Goal: Information Seeking & Learning: Learn about a topic

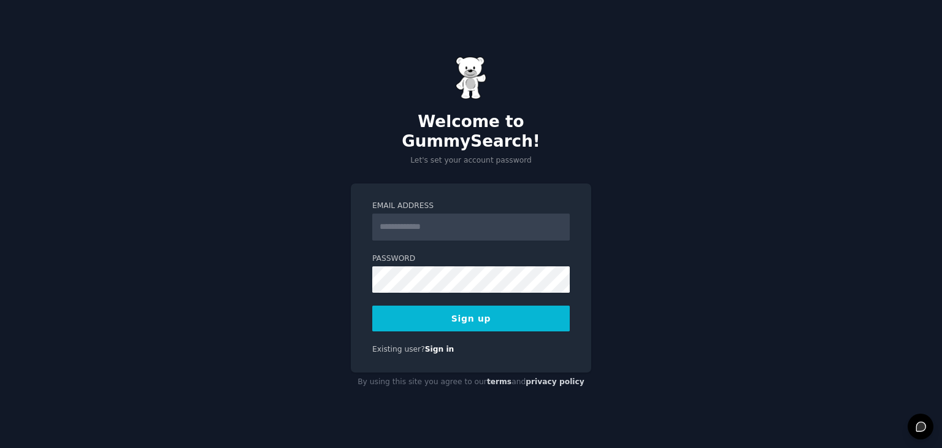
click at [403, 215] on input "Email Address" at bounding box center [470, 226] width 197 height 27
type input "**********"
click at [489, 312] on button "Sign up" at bounding box center [470, 318] width 197 height 26
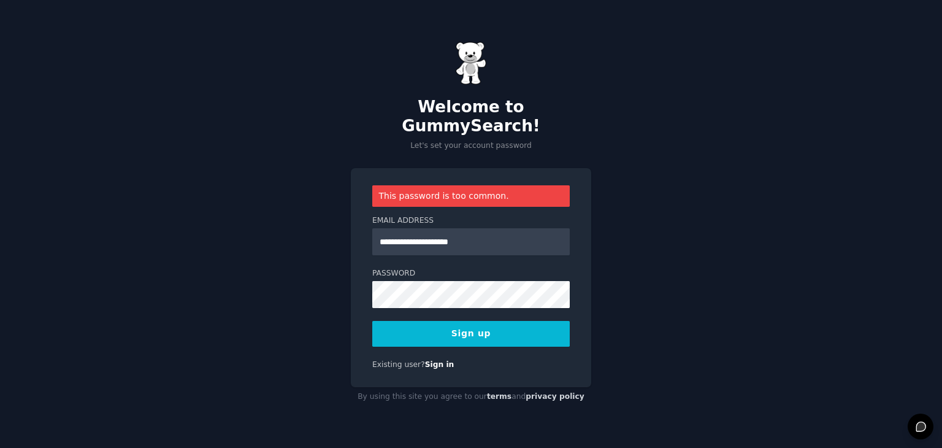
click at [465, 321] on button "Sign up" at bounding box center [470, 334] width 197 height 26
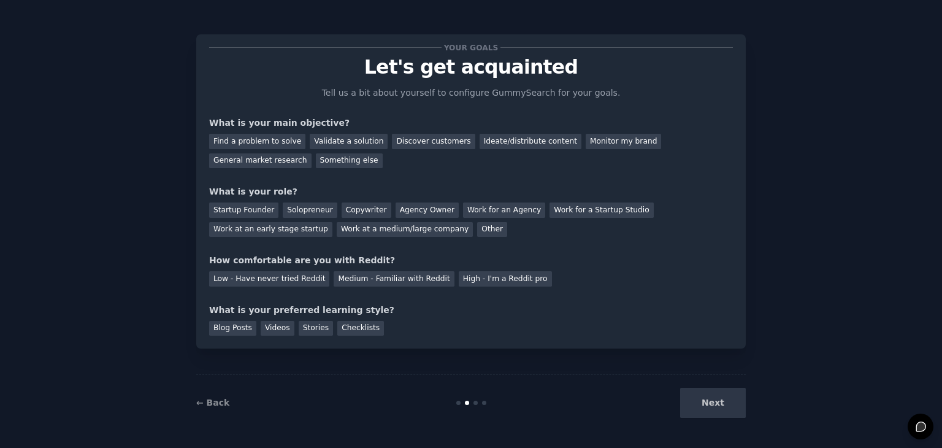
click at [716, 408] on div "Next" at bounding box center [653, 403] width 183 height 30
click at [713, 405] on div "Next" at bounding box center [653, 403] width 183 height 30
click at [252, 212] on div "Startup Founder" at bounding box center [243, 209] width 69 height 15
click at [725, 407] on div "Next" at bounding box center [653, 403] width 183 height 30
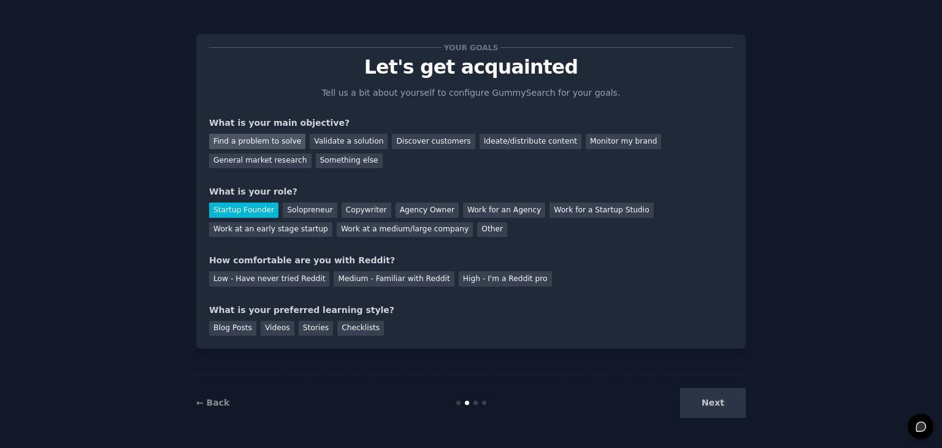
click at [272, 136] on div "Find a problem to solve" at bounding box center [257, 141] width 96 height 15
click at [220, 404] on link "← Back" at bounding box center [212, 402] width 33 height 10
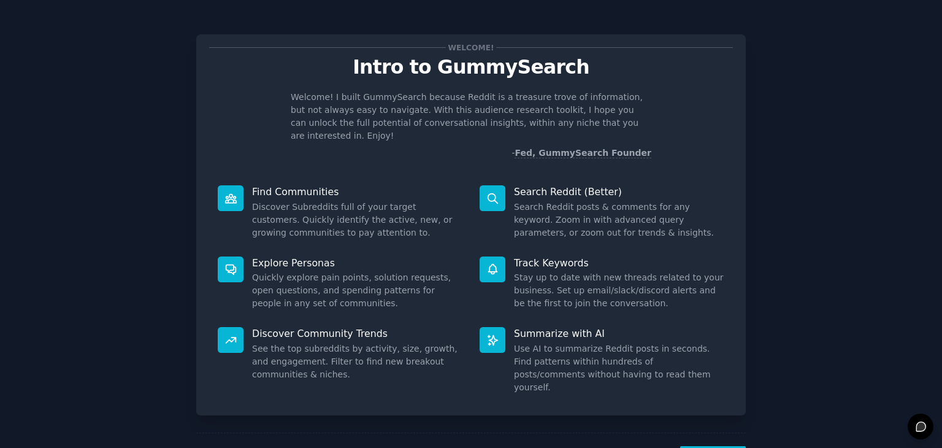
click at [663, 369] on div "Summarize with AI Use AI to summarize Reddit posts in seconds. Find patterns wi…" at bounding box center [602, 360] width 262 height 84
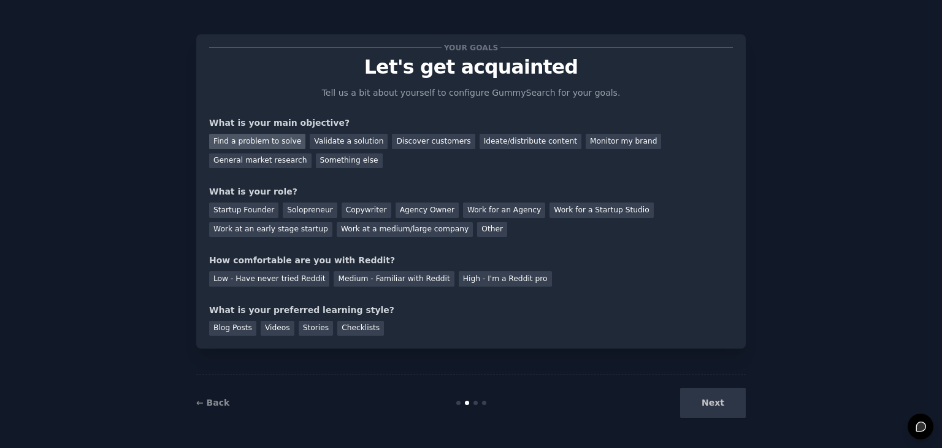
click at [242, 143] on div "Find a problem to solve" at bounding box center [257, 141] width 96 height 15
click at [241, 210] on div "Startup Founder" at bounding box center [243, 209] width 69 height 15
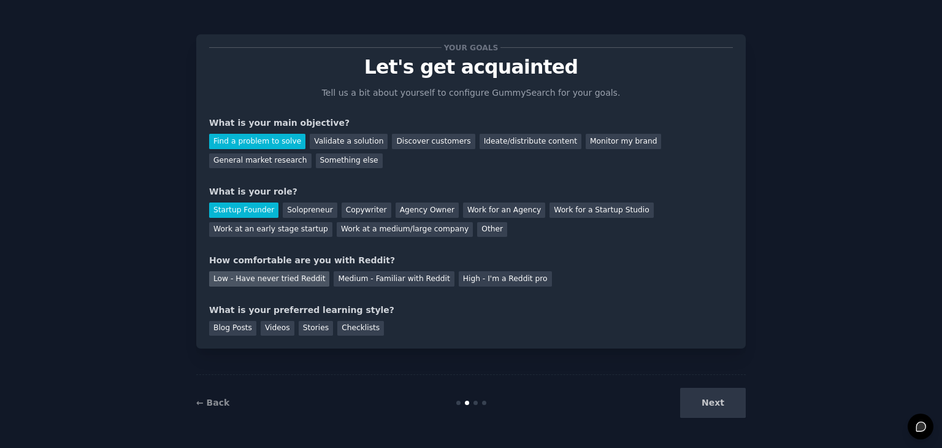
click at [270, 278] on div "Low - Have never tried Reddit" at bounding box center [269, 278] width 120 height 15
click at [236, 329] on div "Blog Posts" at bounding box center [232, 328] width 47 height 15
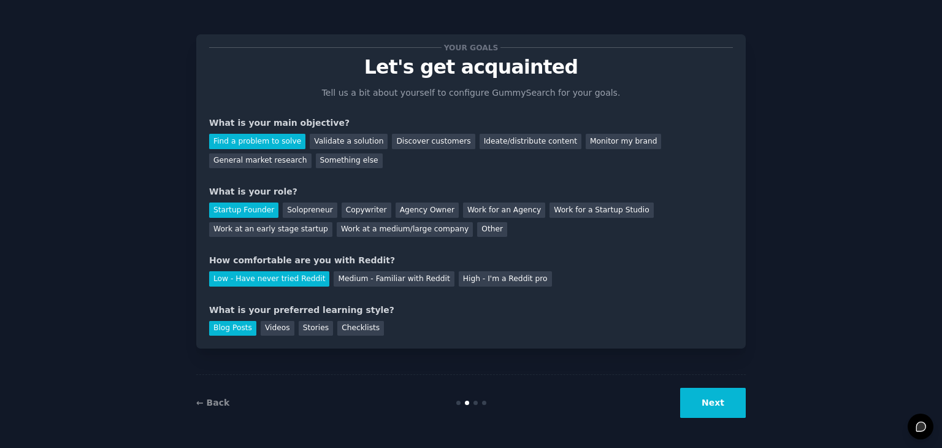
click at [718, 413] on button "Next" at bounding box center [713, 403] width 66 height 30
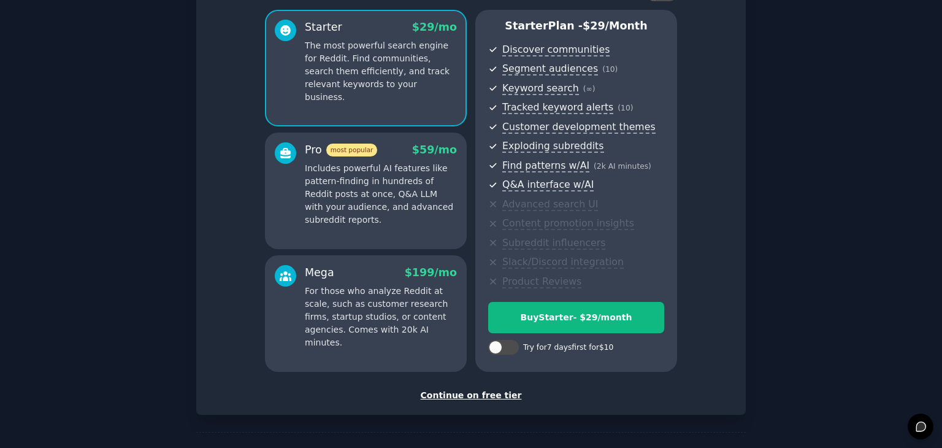
scroll to position [114, 0]
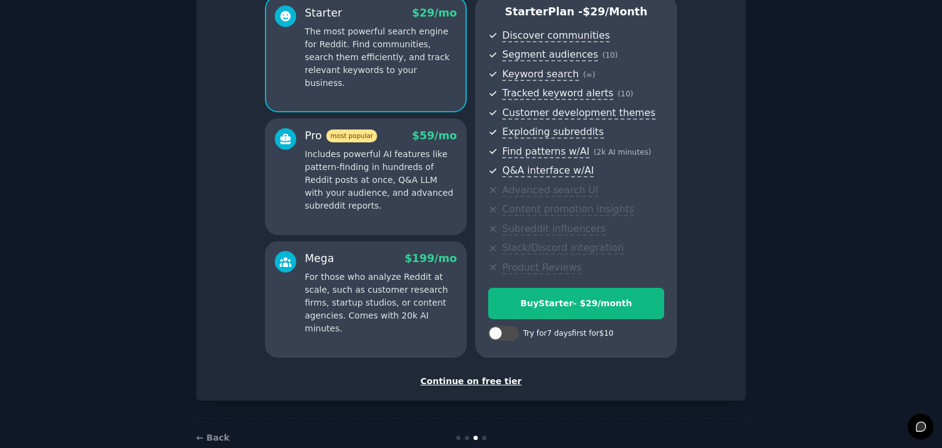
click at [595, 334] on div "Try for 7 days first for $10" at bounding box center [568, 333] width 90 height 11
click at [507, 335] on div at bounding box center [503, 333] width 31 height 15
checkbox input "true"
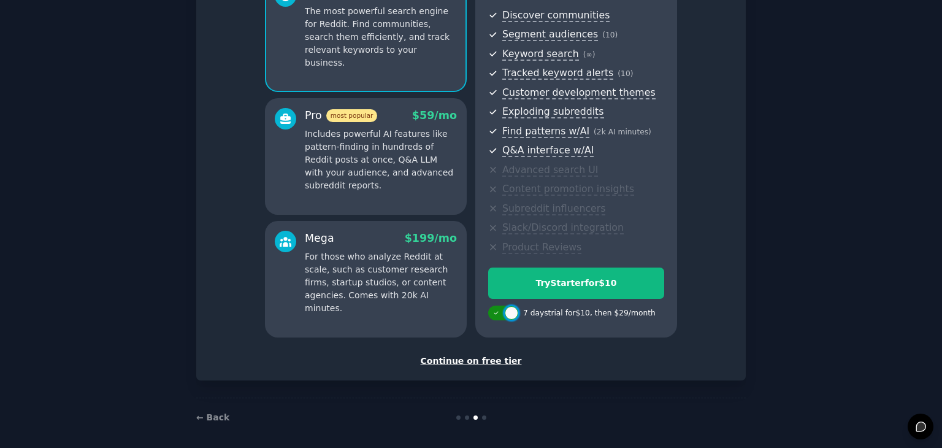
scroll to position [140, 0]
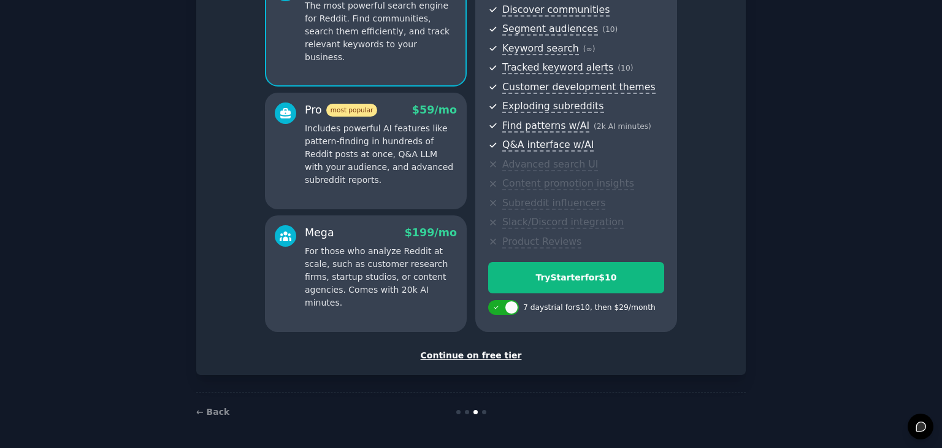
click at [486, 353] on div "Continue on free tier" at bounding box center [471, 355] width 524 height 13
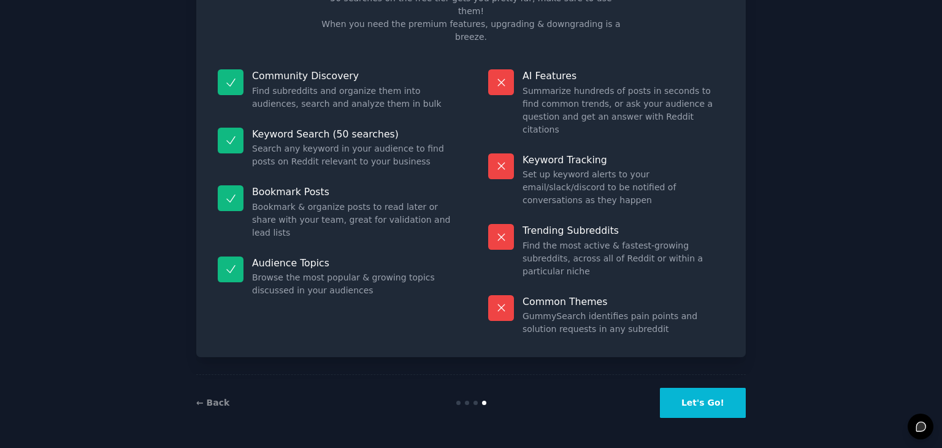
scroll to position [29, 0]
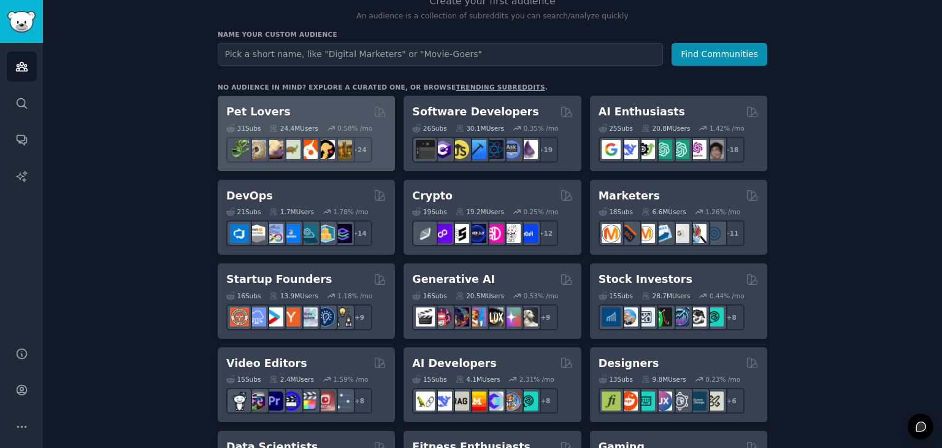
scroll to position [140, 0]
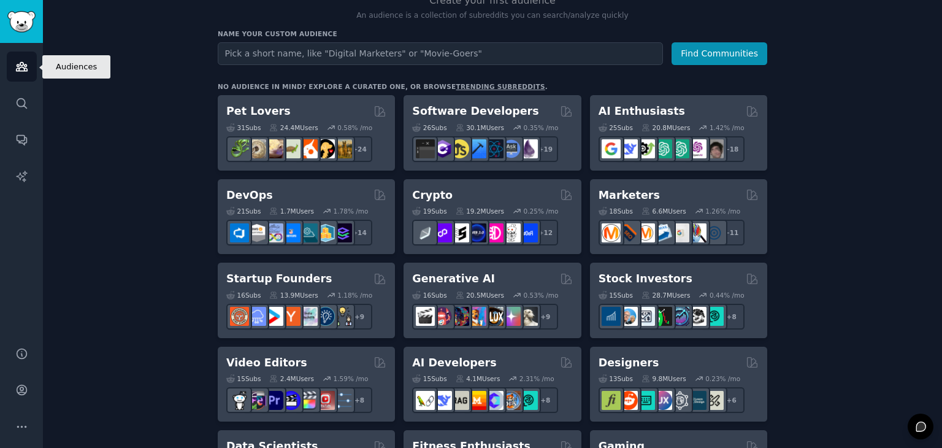
click at [28, 67] on link "Audiences" at bounding box center [22, 67] width 30 height 30
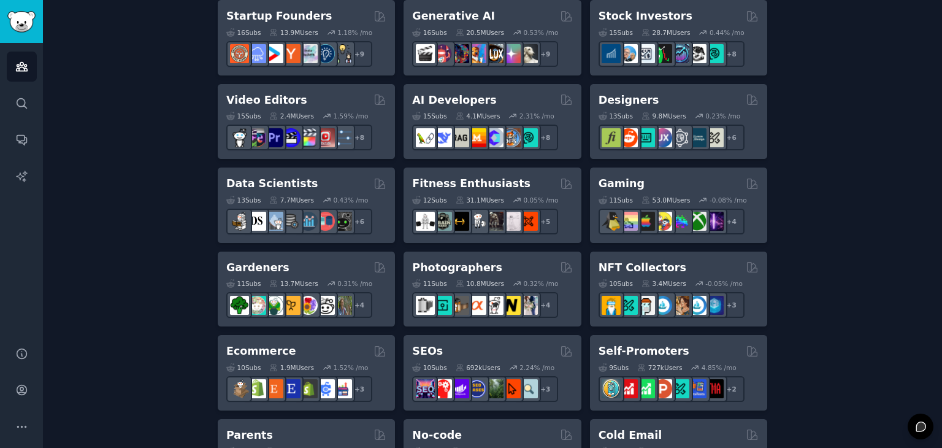
scroll to position [397, 0]
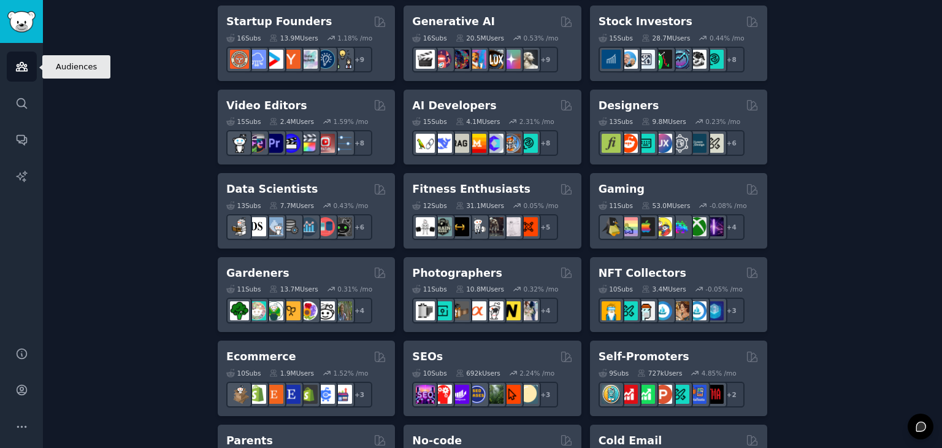
click at [21, 63] on icon "Sidebar" at bounding box center [21, 66] width 13 height 13
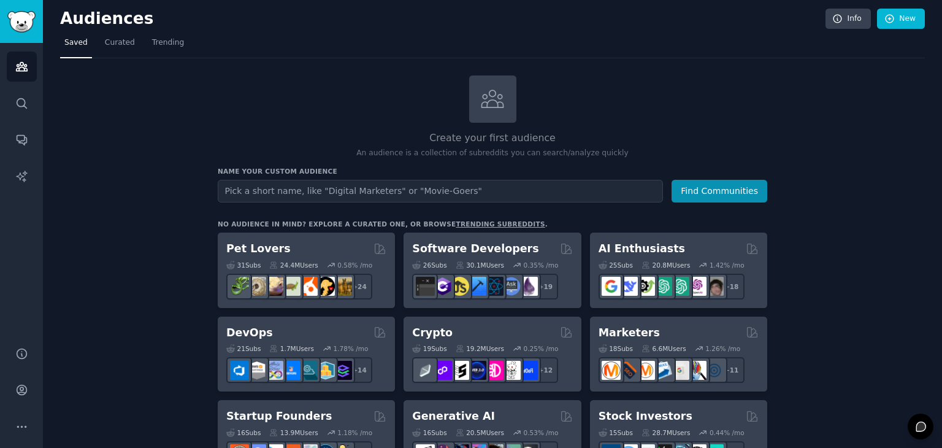
scroll to position [0, 0]
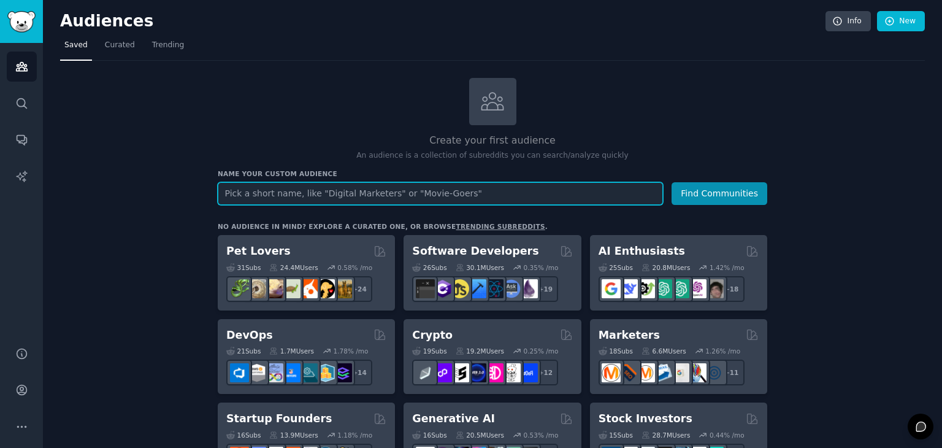
click at [233, 192] on input "text" at bounding box center [440, 193] width 445 height 23
type input "app development"
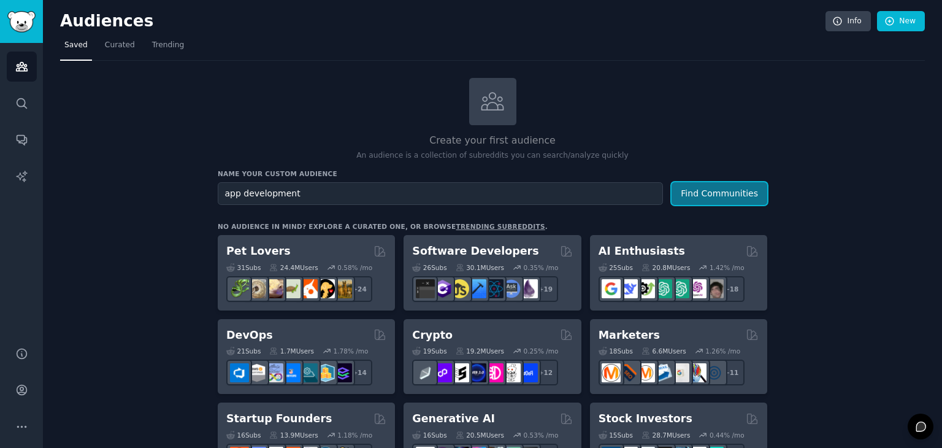
click at [695, 192] on button "Find Communities" at bounding box center [720, 193] width 96 height 23
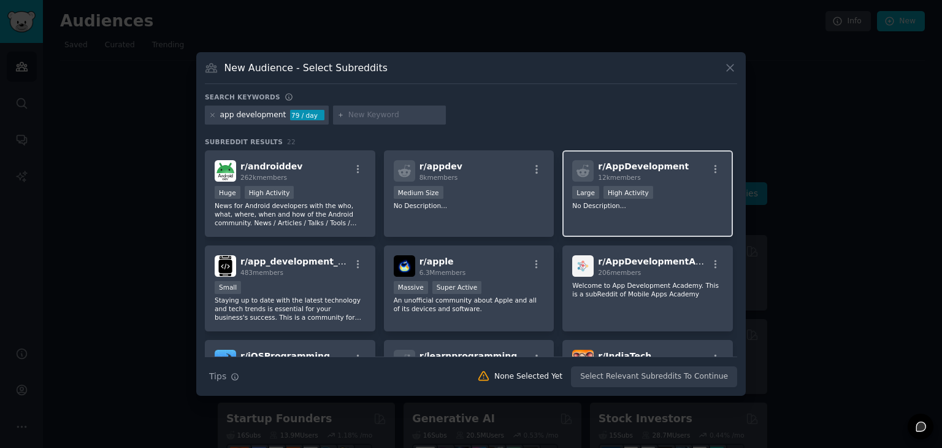
click at [638, 161] on span "r/ AppDevelopment" at bounding box center [643, 166] width 91 height 10
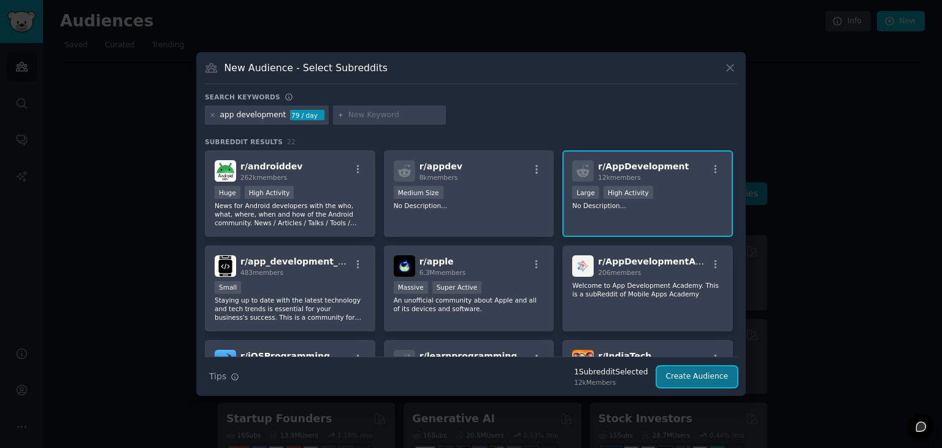
click at [694, 373] on button "Create Audience" at bounding box center [697, 376] width 81 height 21
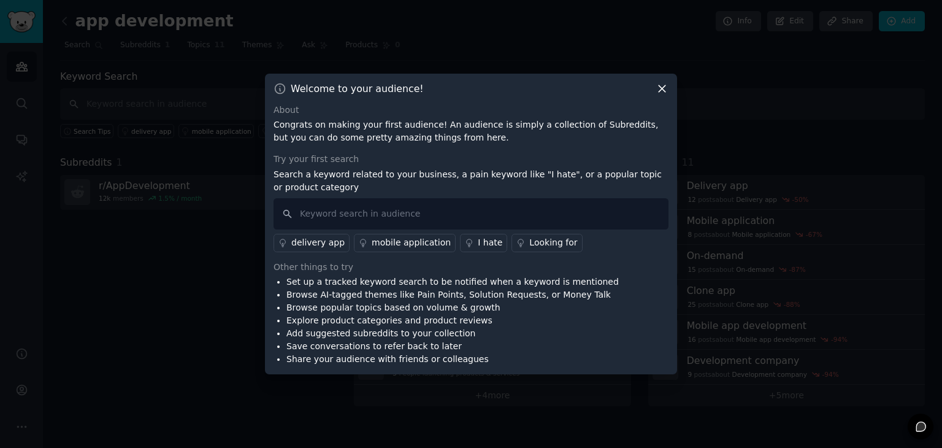
click at [661, 87] on icon at bounding box center [662, 88] width 7 height 7
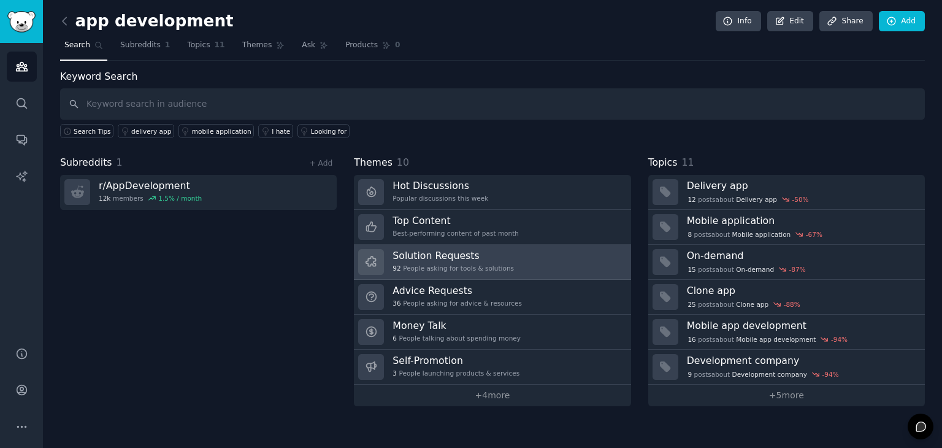
click at [487, 265] on div "92 People asking for tools & solutions" at bounding box center [453, 268] width 121 height 9
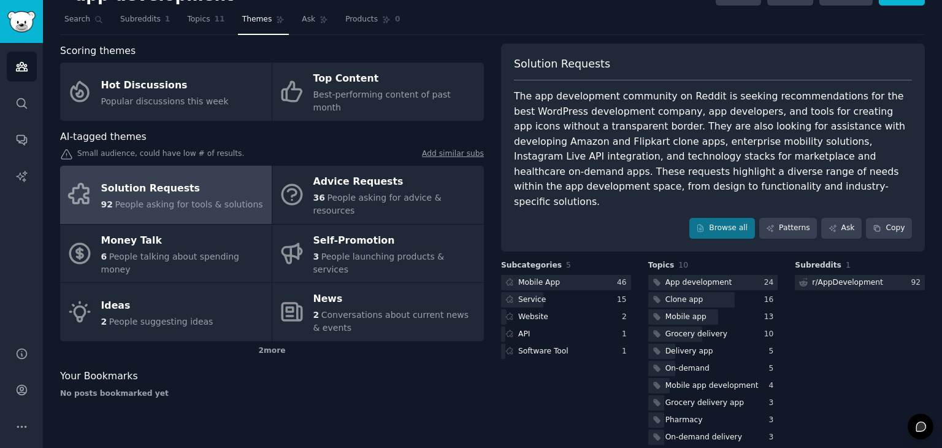
scroll to position [25, 0]
click at [571, 293] on div "Service" at bounding box center [566, 300] width 130 height 15
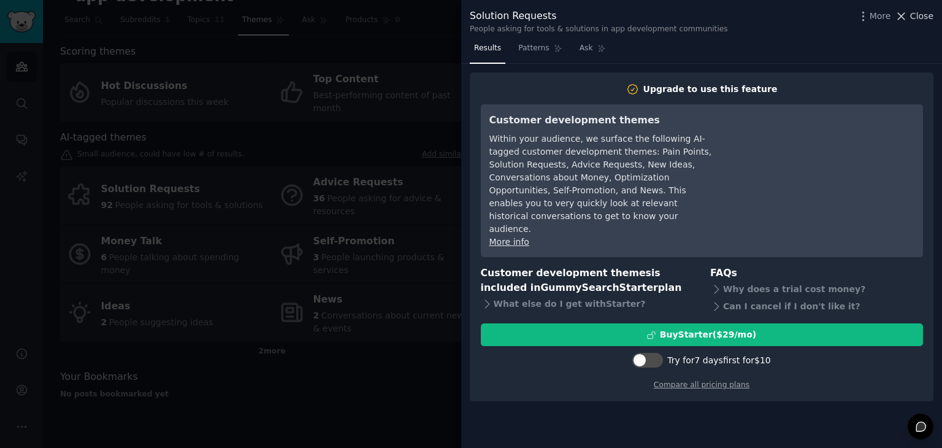
click at [920, 12] on span "Close" at bounding box center [921, 16] width 23 height 13
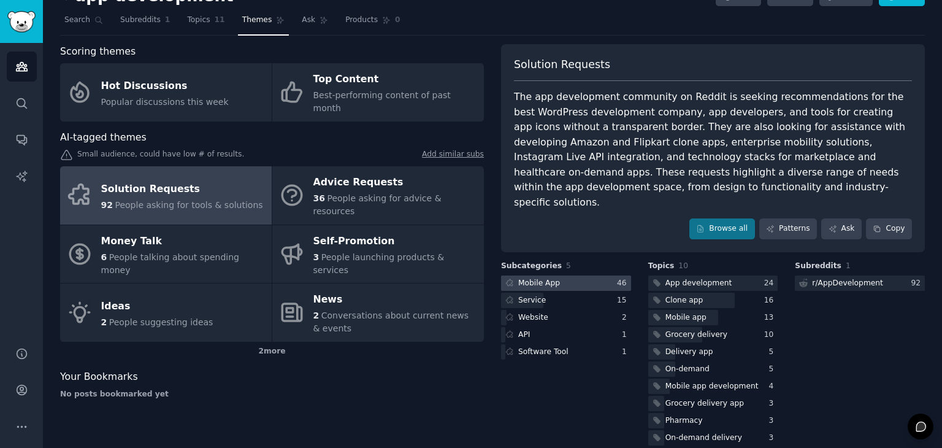
click at [530, 275] on div "Mobile App" at bounding box center [531, 282] width 61 height 15
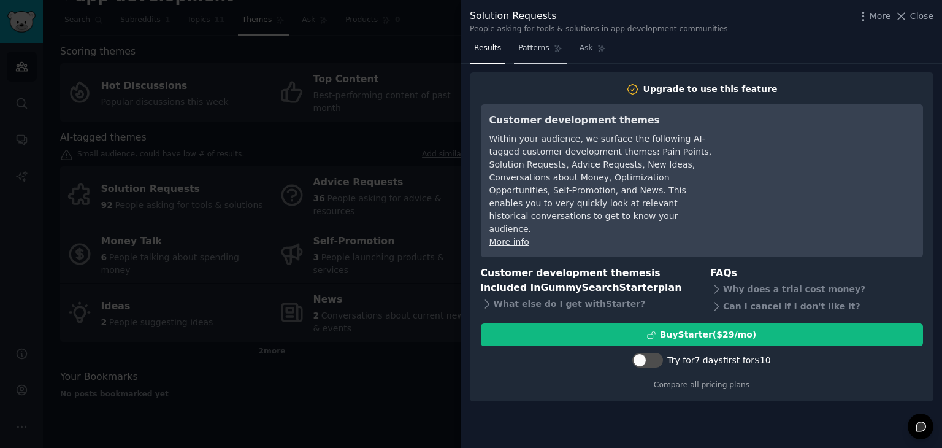
click at [525, 53] on span "Patterns" at bounding box center [533, 48] width 31 height 11
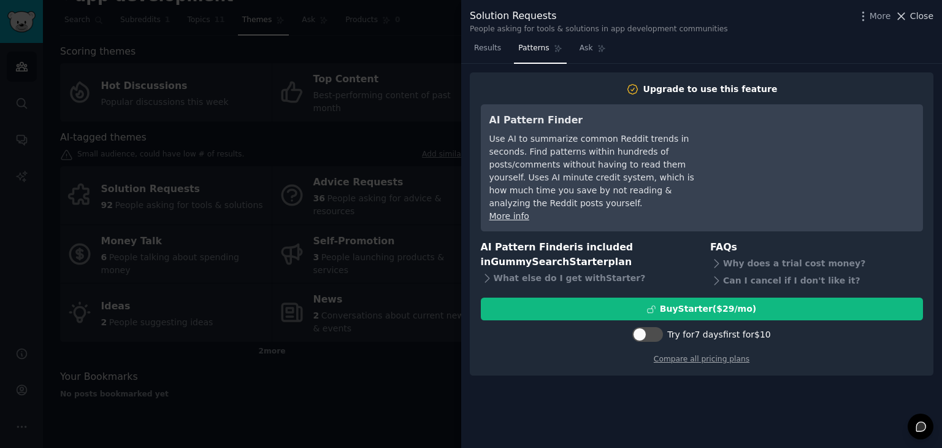
click at [918, 20] on span "Close" at bounding box center [921, 16] width 23 height 13
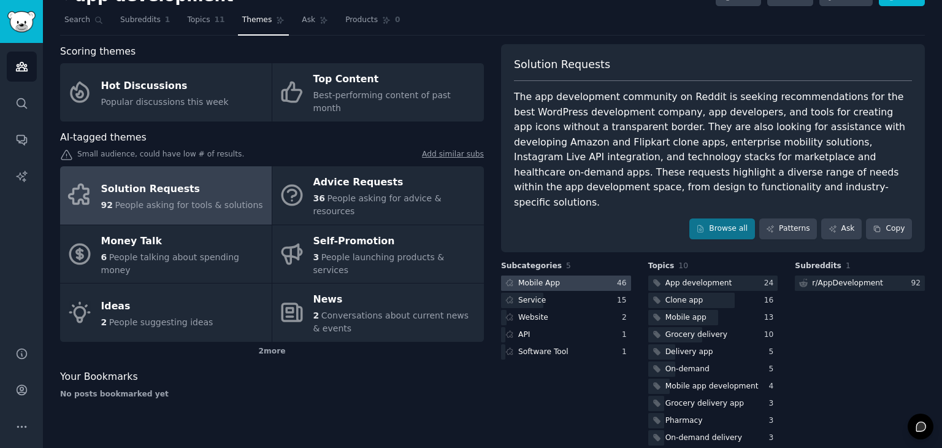
click at [587, 275] on div at bounding box center [566, 282] width 130 height 15
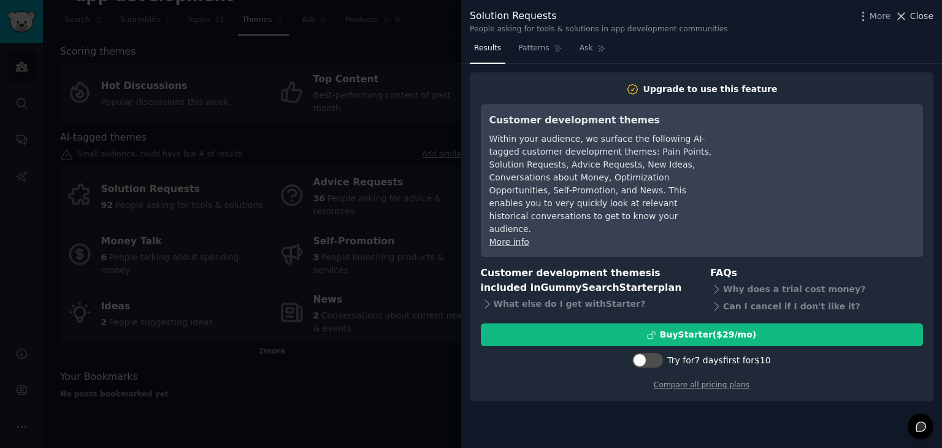
click at [913, 18] on span "Close" at bounding box center [921, 16] width 23 height 13
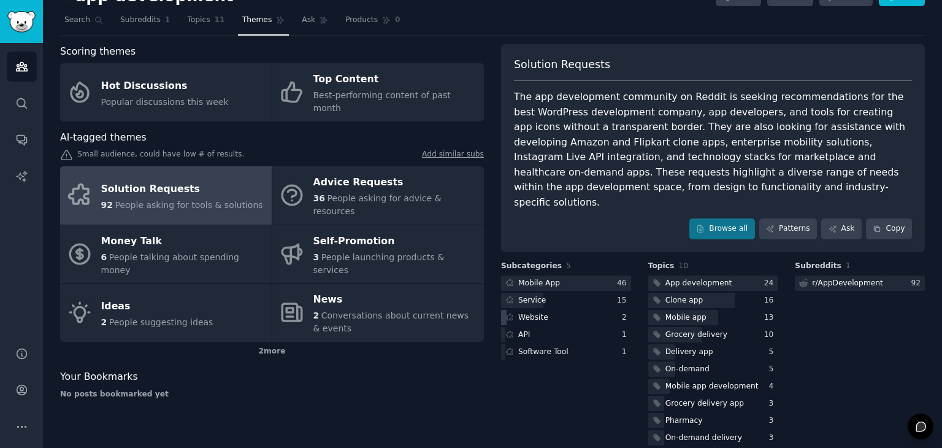
scroll to position [26, 0]
